Goal: Transaction & Acquisition: Download file/media

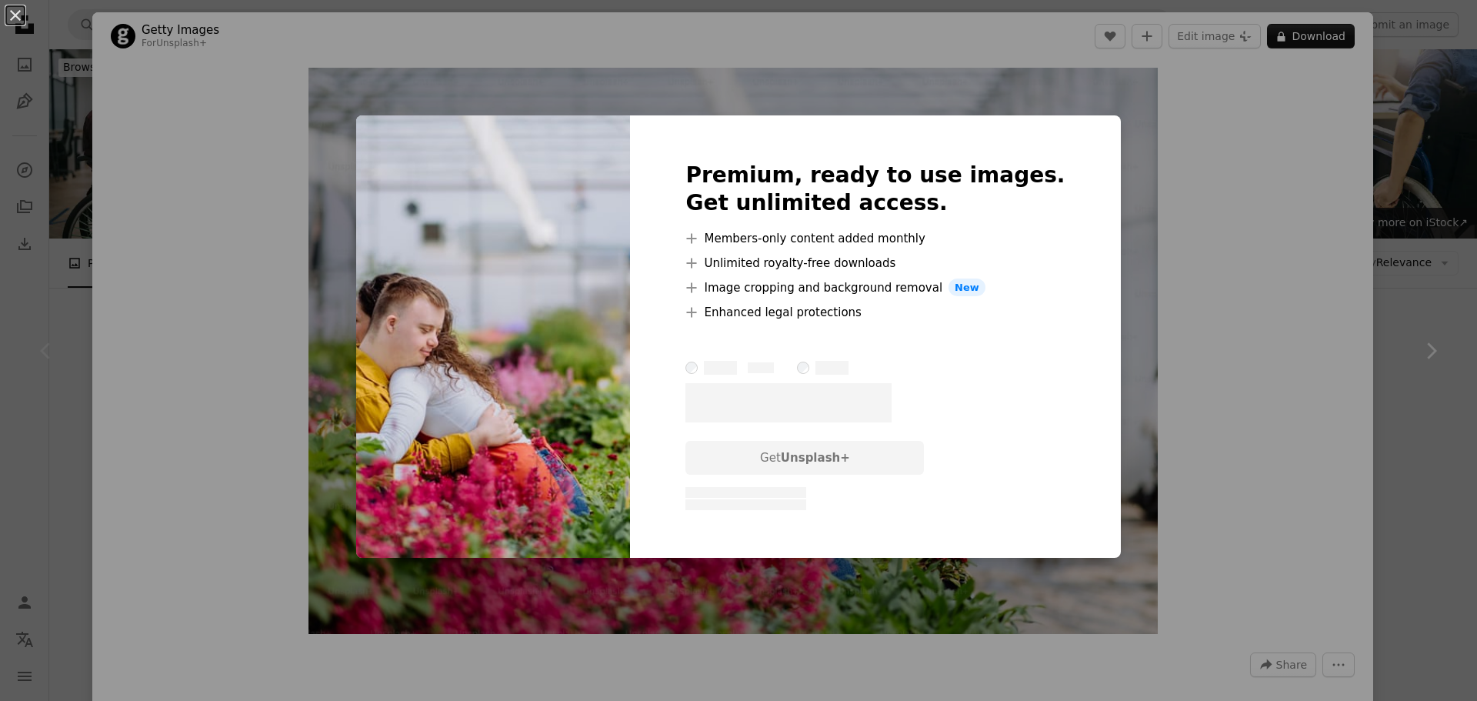
scroll to position [308, 0]
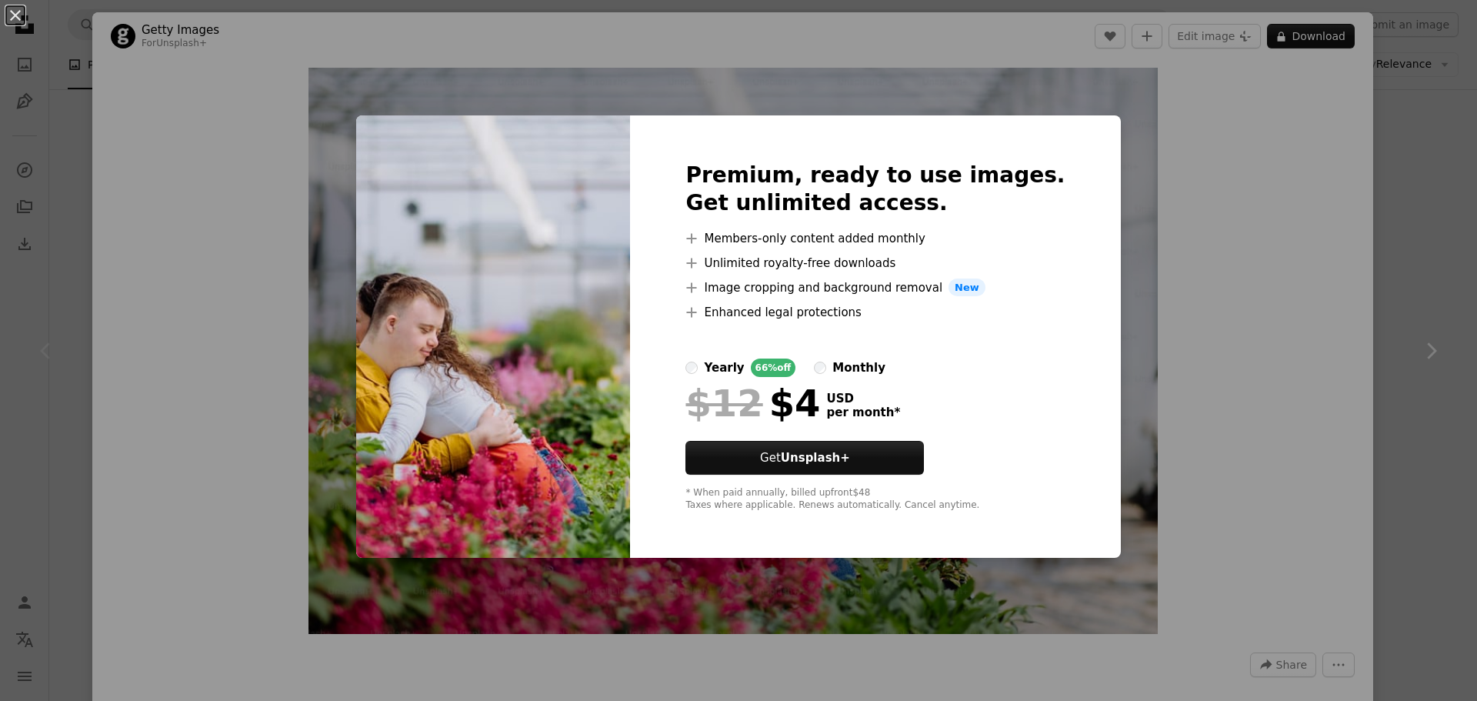
click at [838, 365] on label "monthly" at bounding box center [850, 367] width 72 height 18
click at [1313, 311] on div "An X shape Premium, ready to use images. Get unlimited access. A plus sign Memb…" at bounding box center [738, 350] width 1477 height 701
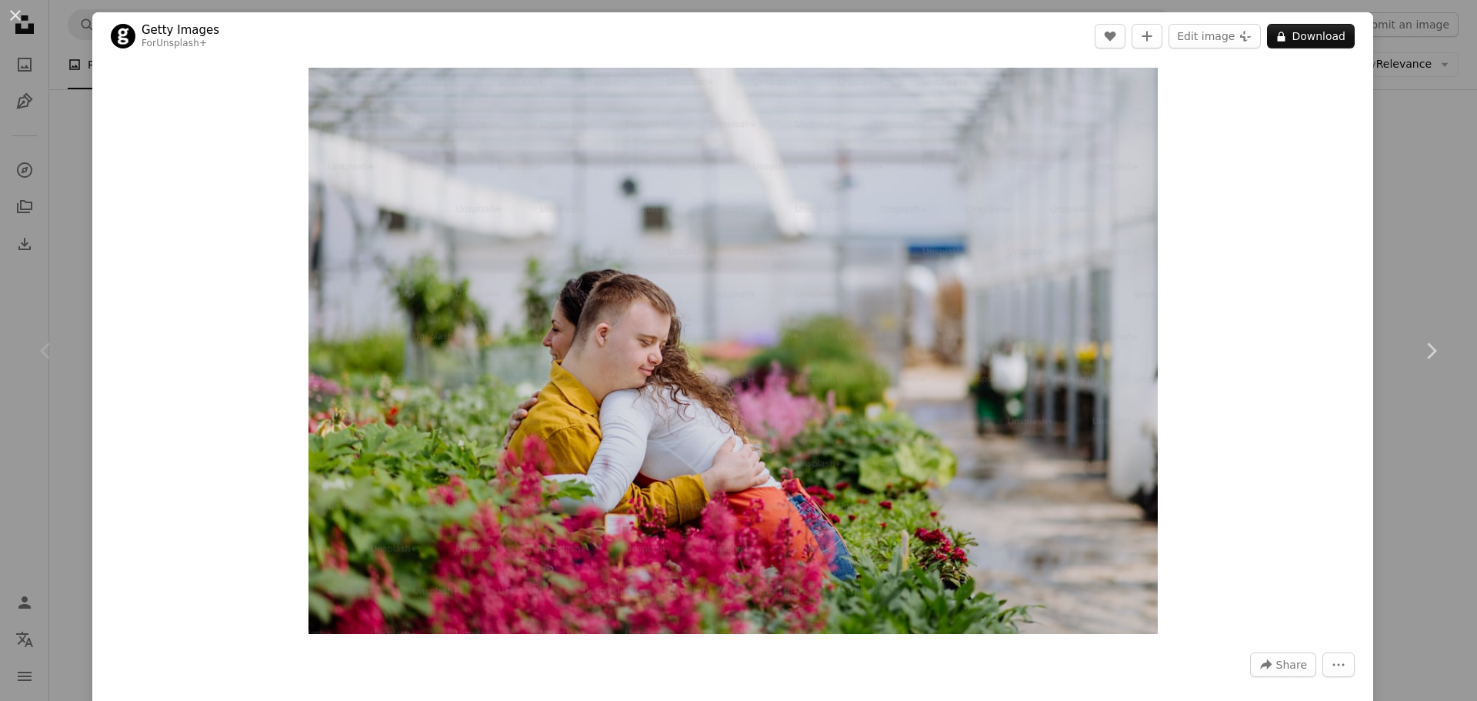
click at [1388, 220] on div "An X shape Chevron left Chevron right Getty Images For Unsplash+ A heart A plus…" at bounding box center [738, 350] width 1477 height 701
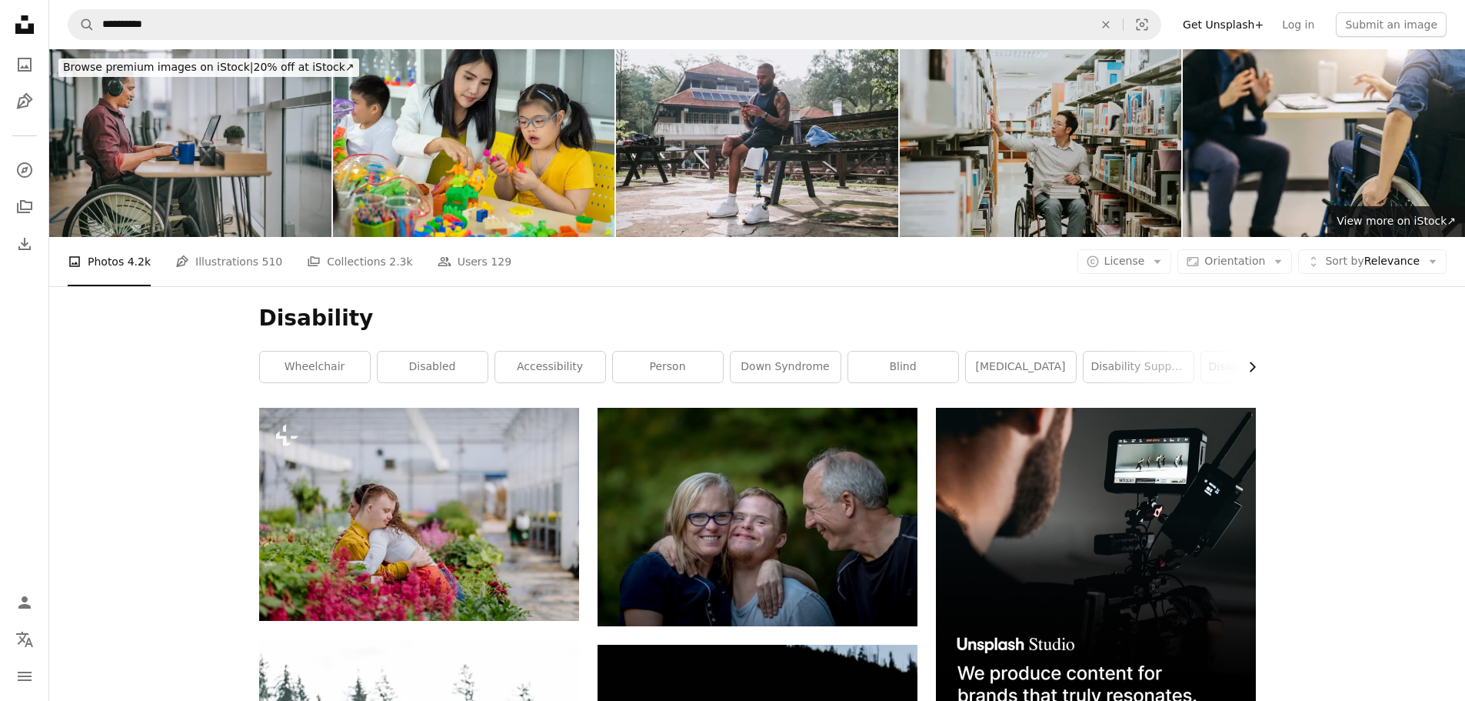
click at [1245, 366] on icon "Chevron right" at bounding box center [1252, 366] width 15 height 15
click at [1254, 365] on icon "Chevron right" at bounding box center [1252, 366] width 15 height 15
click at [1363, 265] on span "Sort by" at bounding box center [1344, 261] width 38 height 12
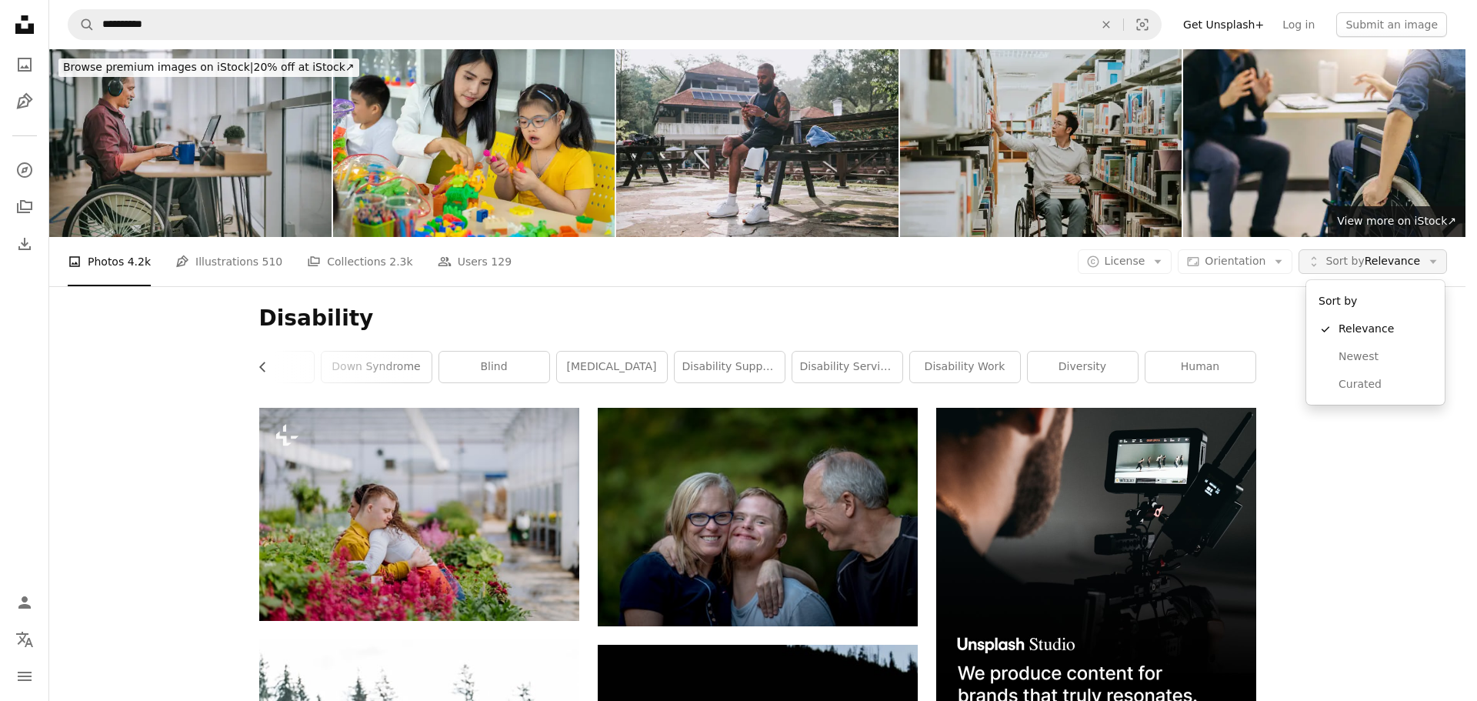
click at [1363, 265] on span "Sort by" at bounding box center [1344, 261] width 38 height 12
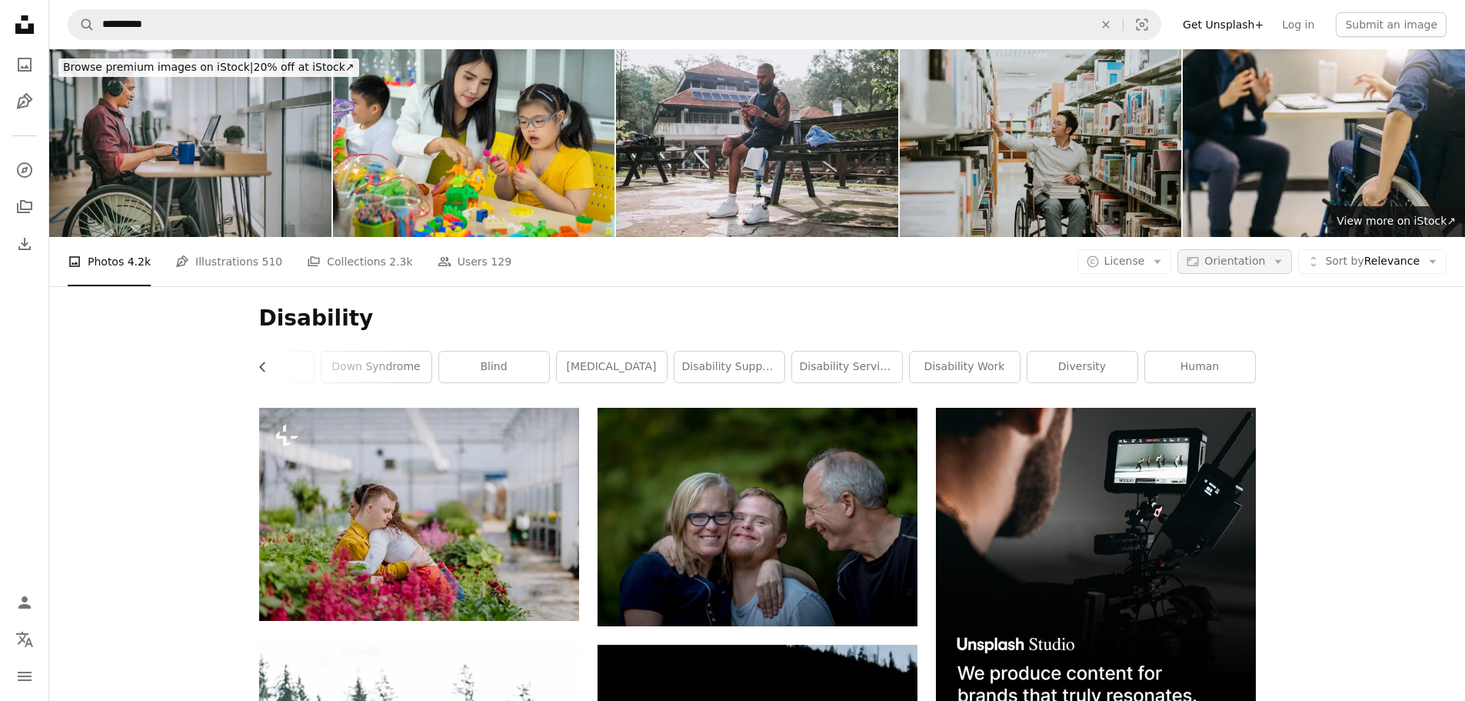
click at [1260, 265] on span "Orientation" at bounding box center [1235, 261] width 61 height 12
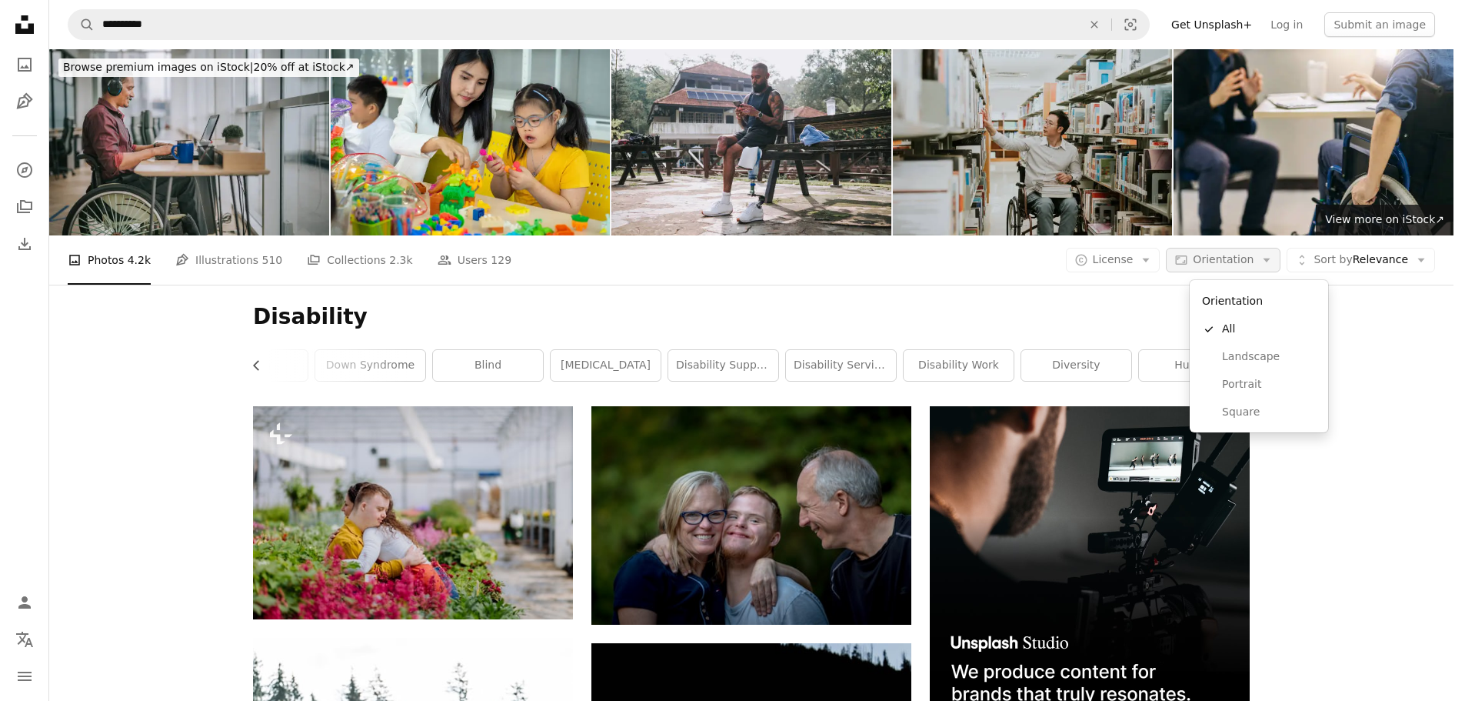
click at [1254, 264] on span "Orientation" at bounding box center [1223, 259] width 61 height 12
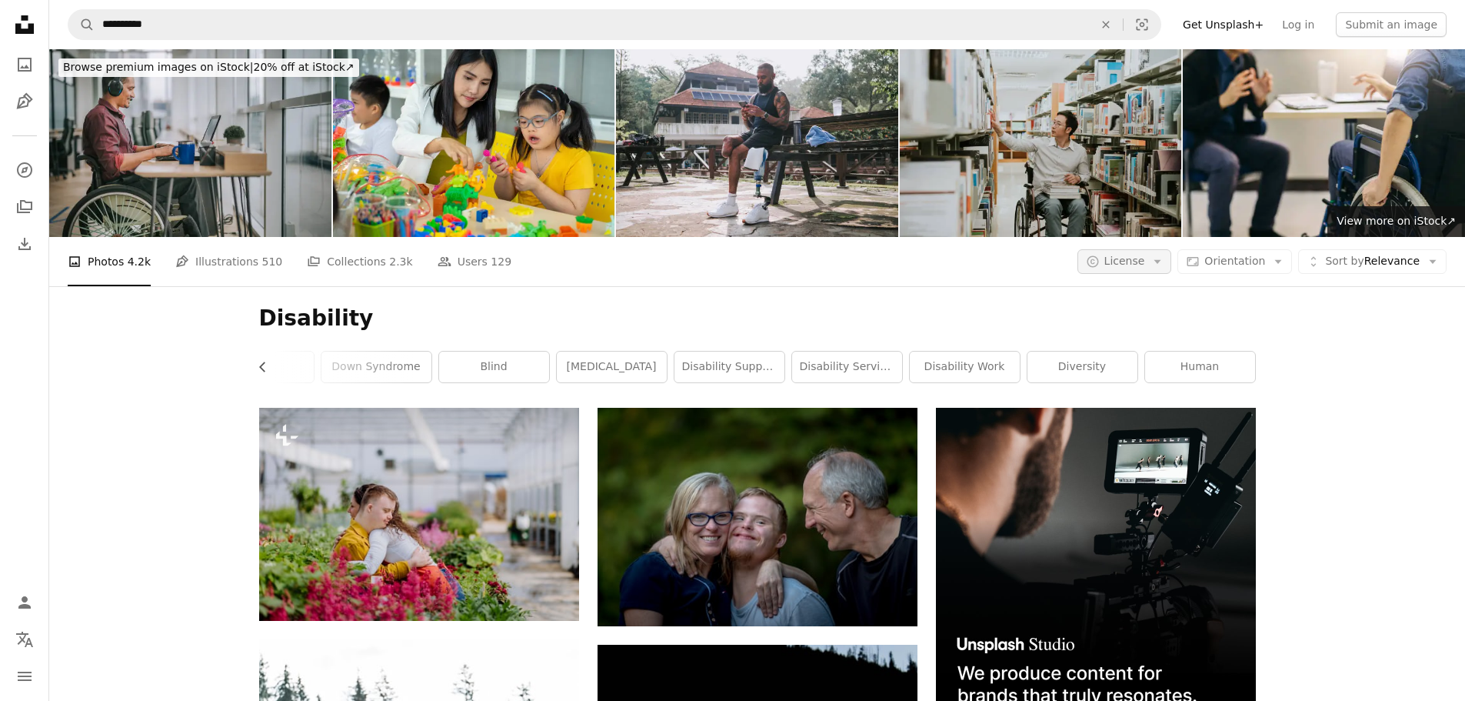
click at [1133, 262] on span "License" at bounding box center [1125, 261] width 41 height 12
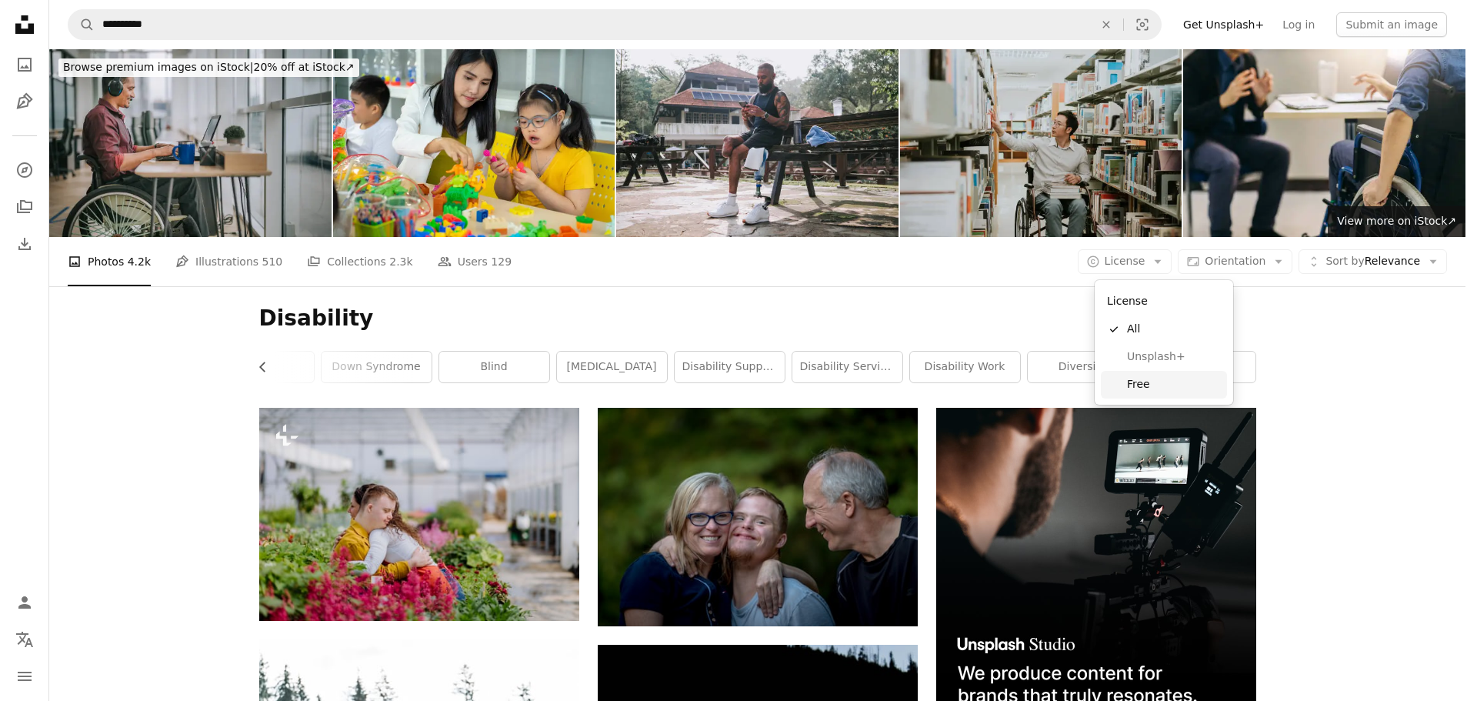
click at [1141, 390] on span "Free" at bounding box center [1174, 384] width 94 height 15
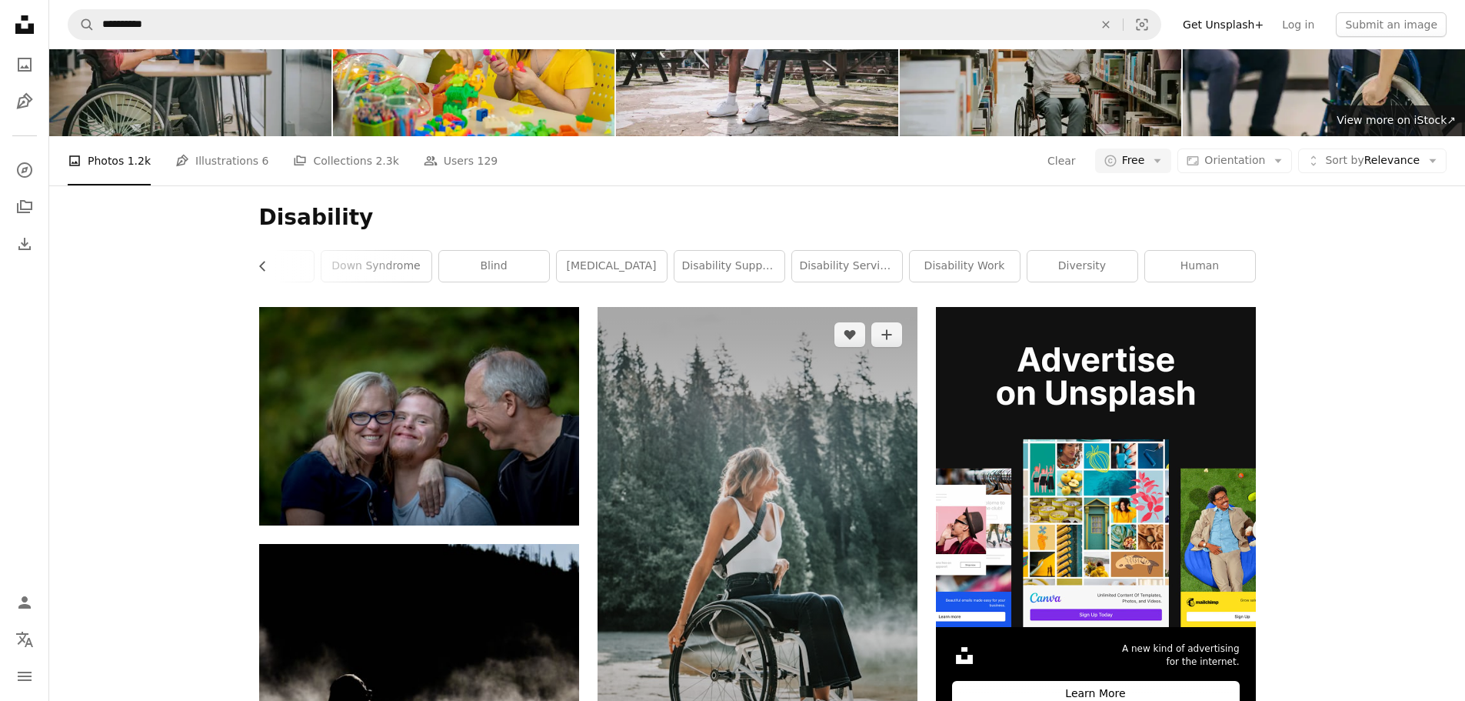
scroll to position [40, 0]
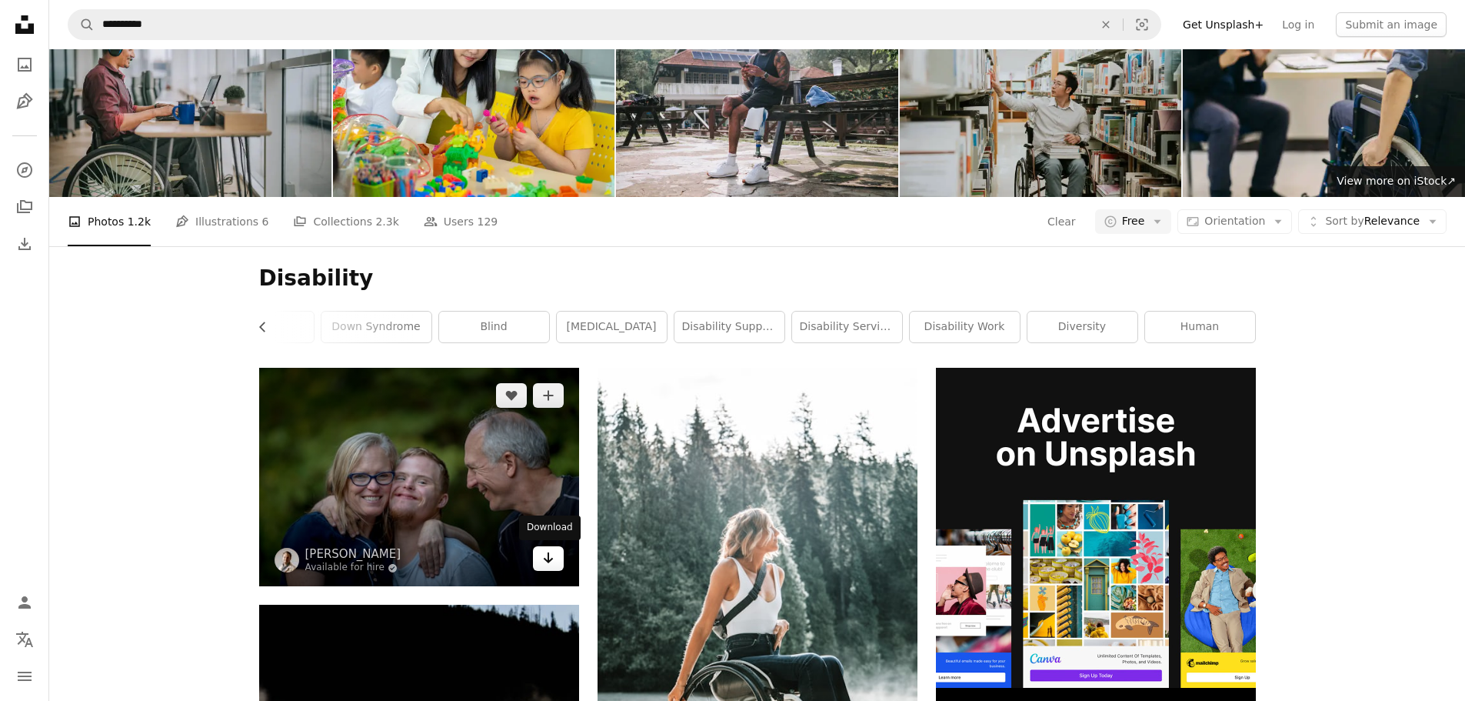
click at [548, 558] on icon "Download" at bounding box center [548, 557] width 10 height 11
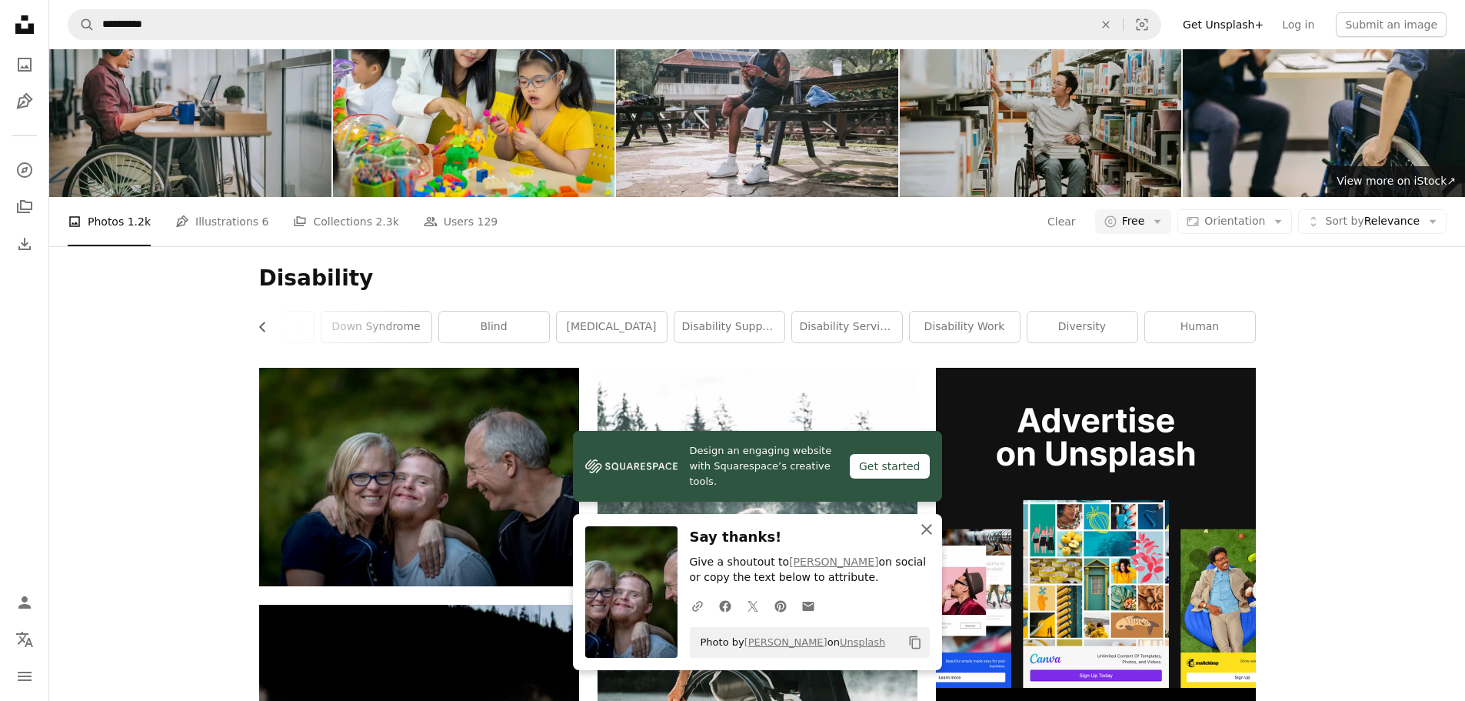
click at [926, 522] on icon "An X shape" at bounding box center [927, 529] width 18 height 18
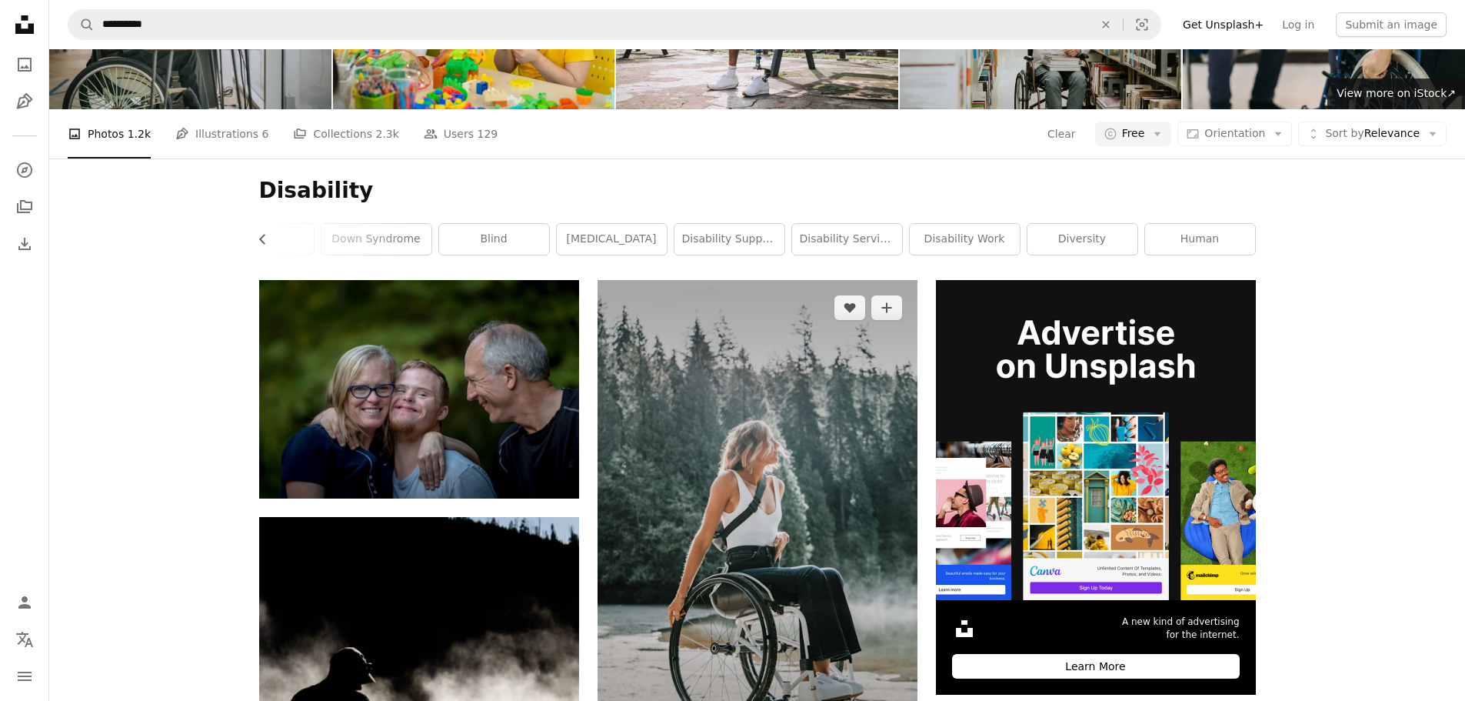
scroll to position [348, 0]
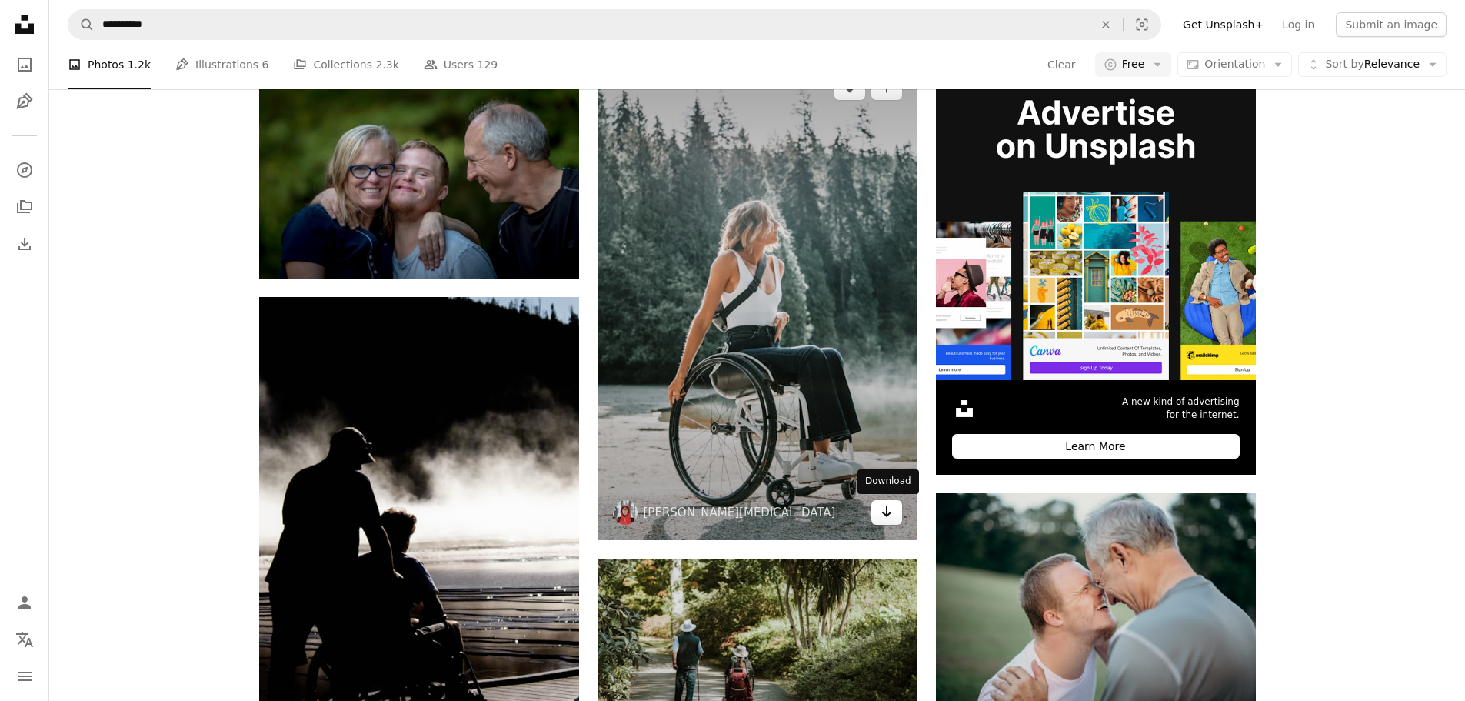
click at [888, 515] on icon "Download" at bounding box center [887, 511] width 10 height 11
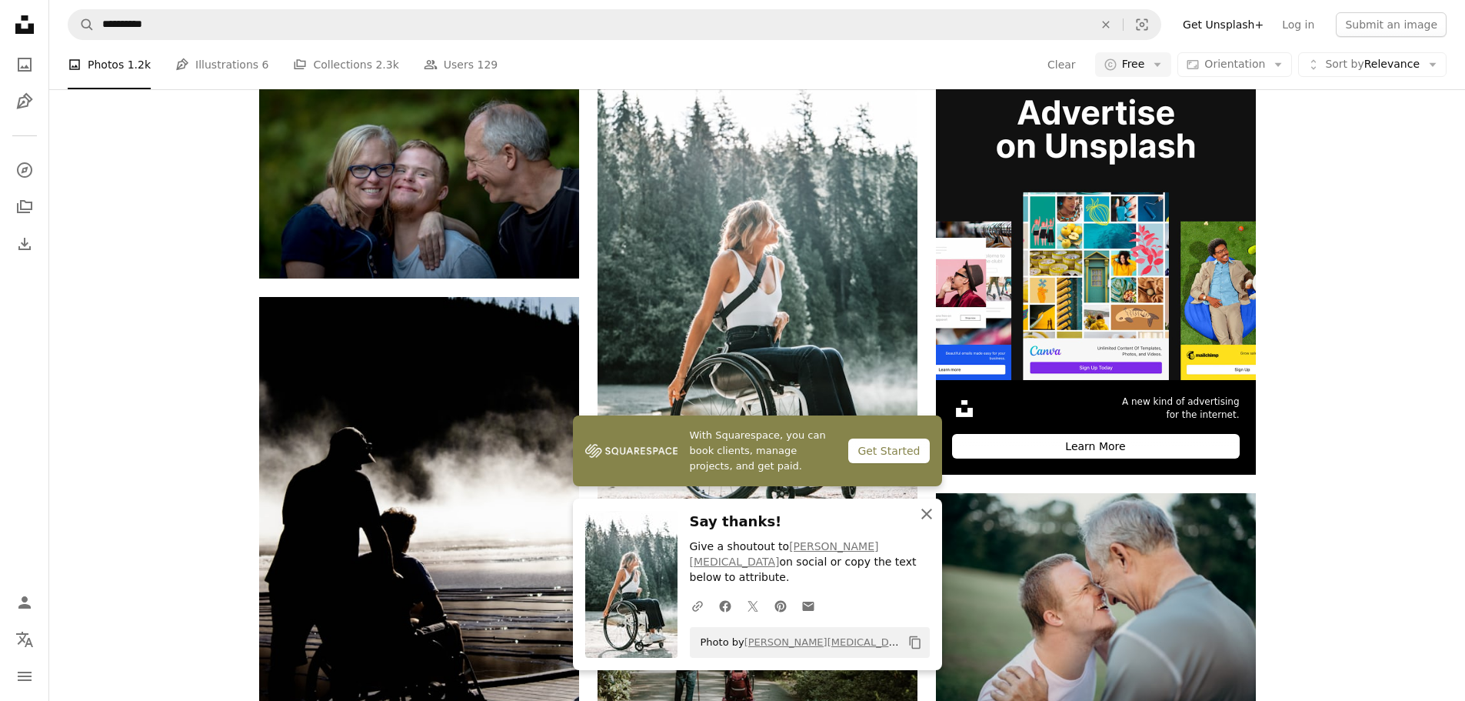
click at [924, 523] on icon "An X shape" at bounding box center [927, 514] width 18 height 18
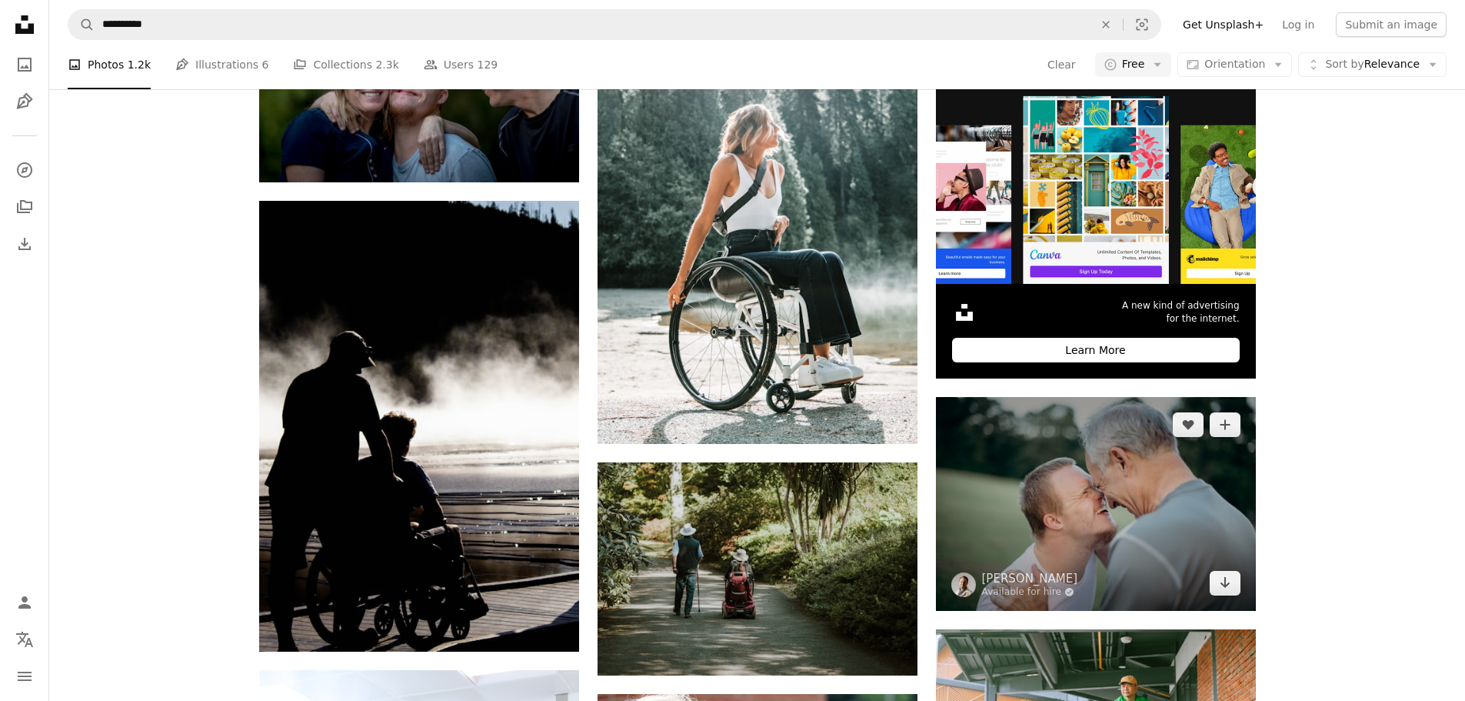
scroll to position [578, 0]
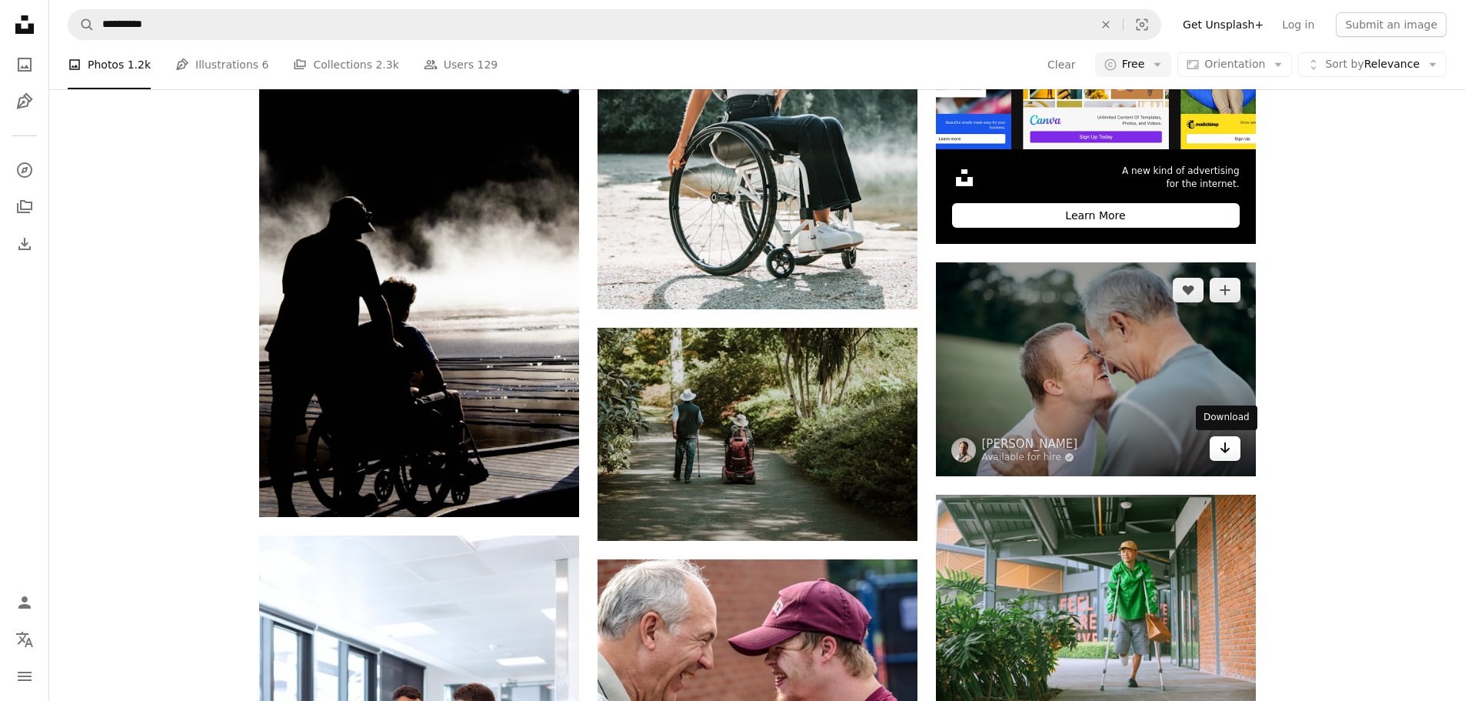
click at [1224, 448] on icon "Arrow pointing down" at bounding box center [1225, 447] width 12 height 18
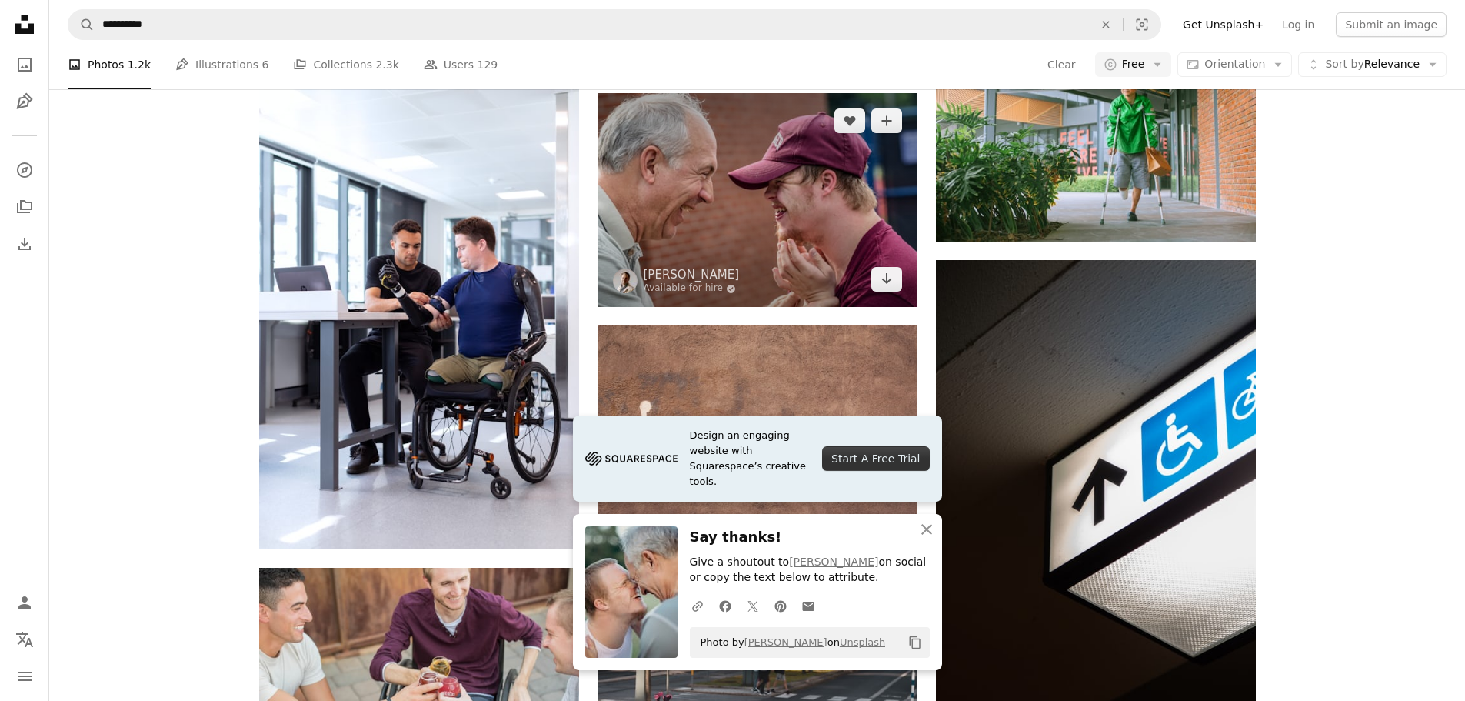
scroll to position [1040, 0]
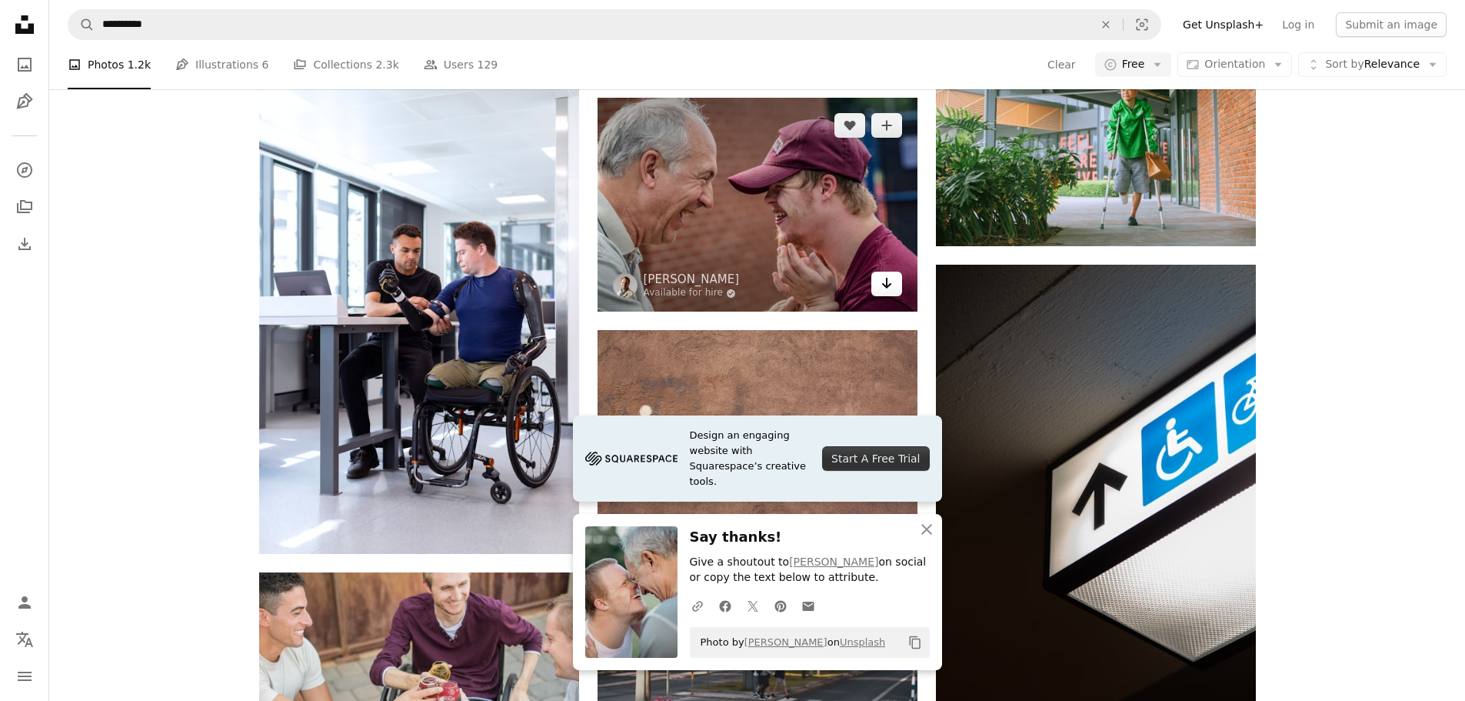
click at [886, 283] on icon "Download" at bounding box center [887, 283] width 10 height 11
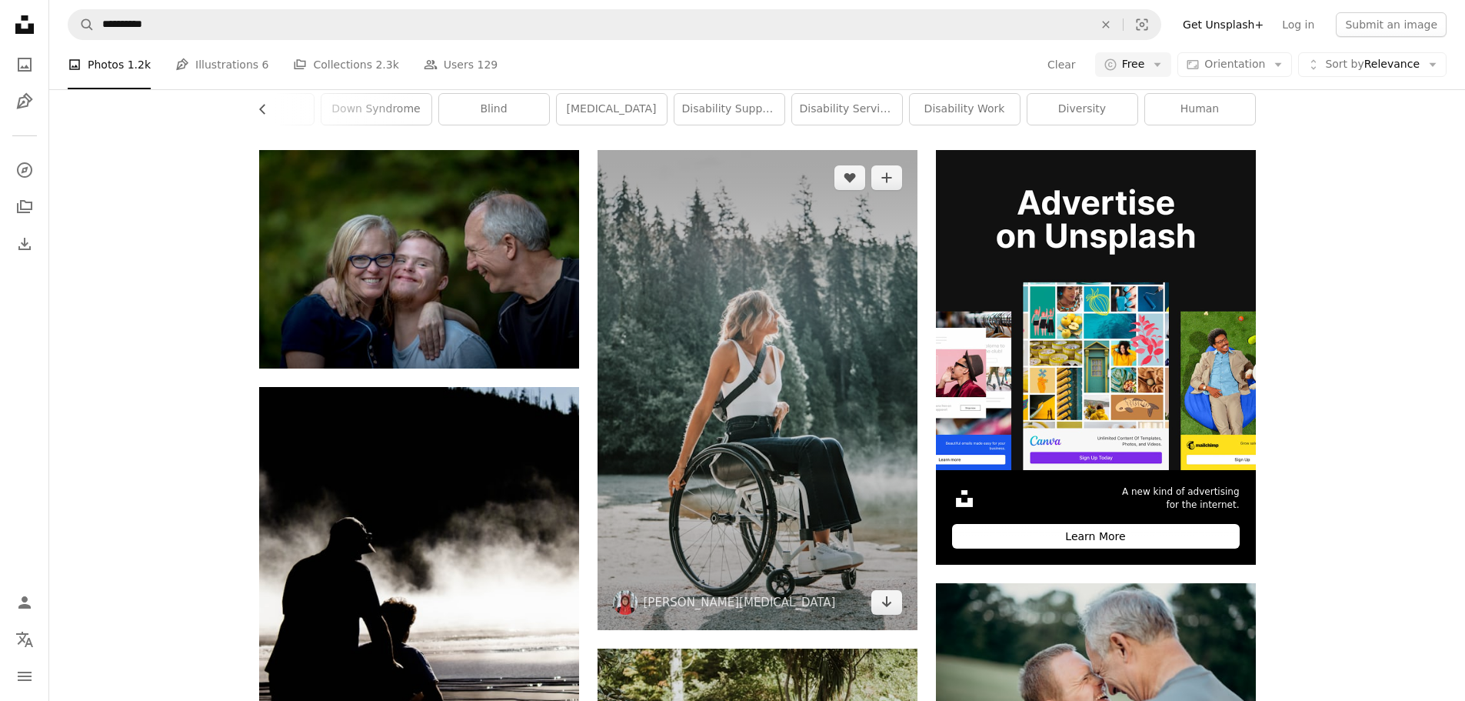
scroll to position [0, 0]
